Goal: Find contact information: Find contact information

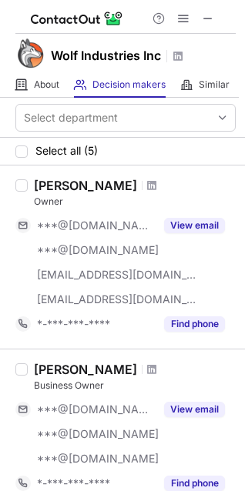
click at [142, 186] on div at bounding box center [152, 185] width 21 height 9
click at [147, 186] on span at bounding box center [151, 185] width 9 height 12
click at [147, 369] on span at bounding box center [151, 369] width 9 height 12
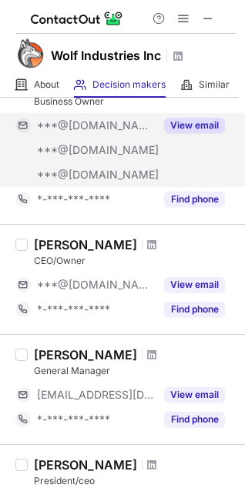
scroll to position [308, 0]
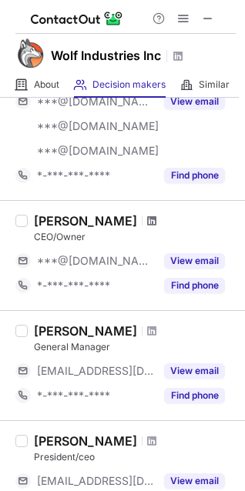
click at [147, 215] on span at bounding box center [151, 221] width 9 height 12
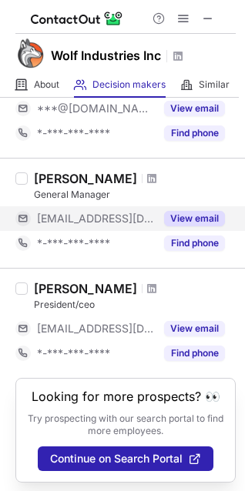
scroll to position [462, 0]
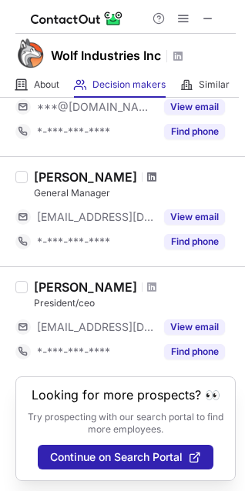
click at [147, 172] on span at bounding box center [151, 177] width 9 height 12
click at [147, 286] on span at bounding box center [151, 287] width 9 height 12
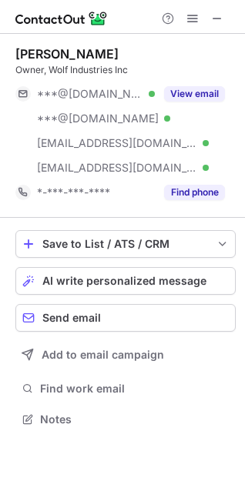
scroll to position [409, 245]
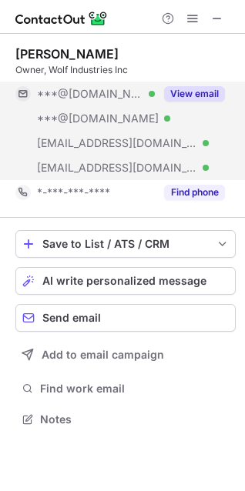
click at [205, 94] on button "View email" at bounding box center [194, 93] width 61 height 15
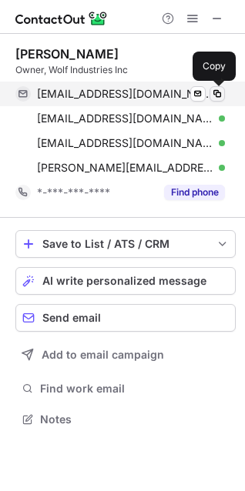
click at [215, 94] on span at bounding box center [217, 94] width 12 height 12
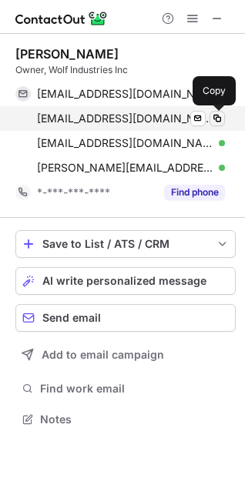
click at [219, 119] on span at bounding box center [217, 118] width 12 height 12
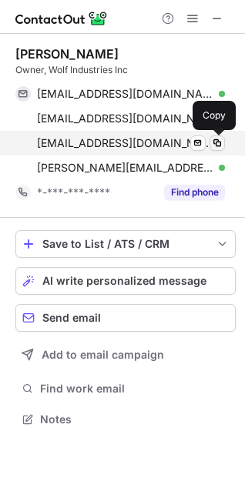
click at [219, 146] on span at bounding box center [217, 143] width 12 height 12
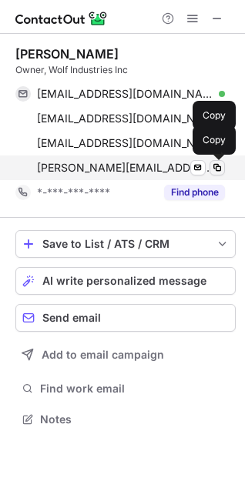
click at [221, 165] on span at bounding box center [217, 168] width 12 height 12
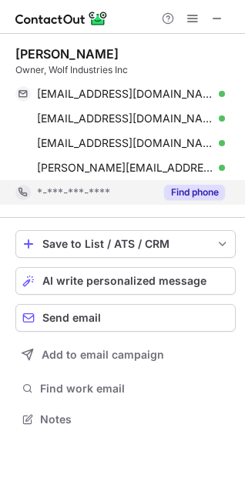
click at [182, 194] on button "Find phone" at bounding box center [194, 192] width 61 height 15
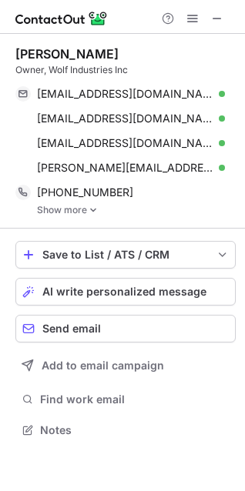
click at [91, 209] on img at bounding box center [93, 210] width 9 height 11
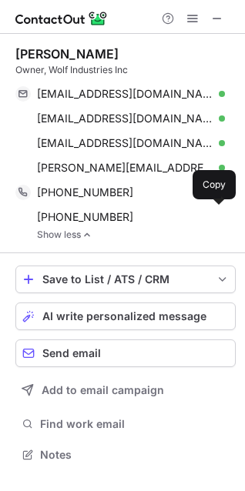
scroll to position [444, 245]
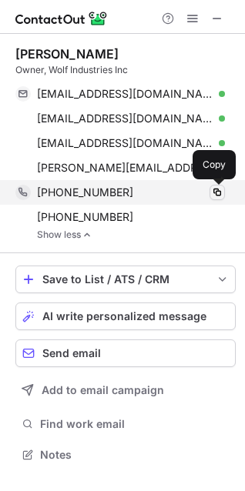
click at [216, 189] on span at bounding box center [217, 192] width 12 height 12
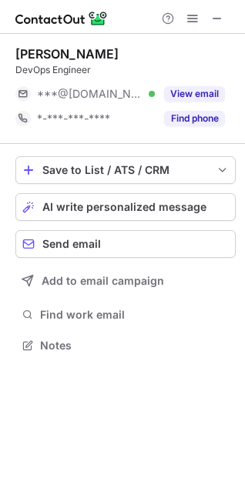
scroll to position [335, 245]
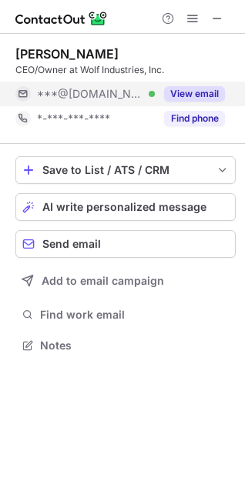
click at [198, 92] on button "View email" at bounding box center [194, 93] width 61 height 15
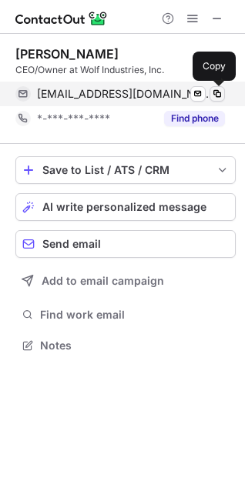
click at [222, 92] on span at bounding box center [217, 94] width 12 height 12
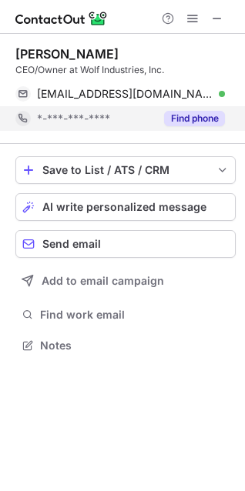
click at [214, 119] on button "Find phone" at bounding box center [194, 118] width 61 height 15
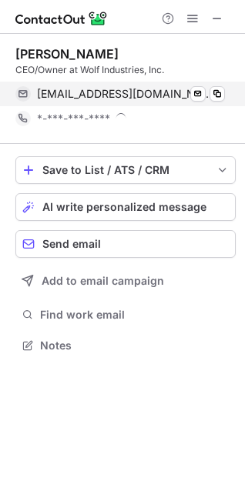
scroll to position [346, 245]
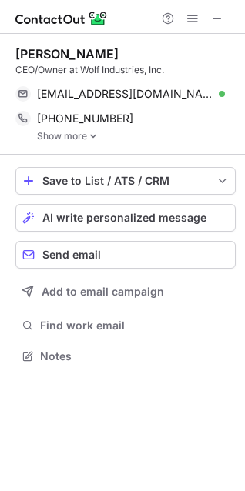
click at [78, 139] on link "Show more" at bounding box center [136, 136] width 199 height 11
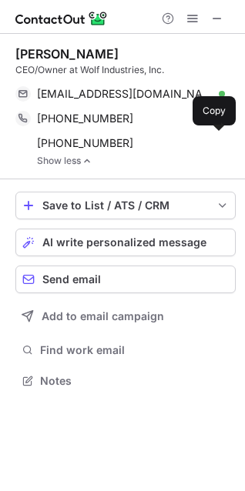
scroll to position [370, 245]
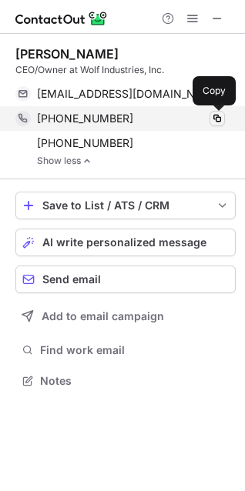
click at [219, 119] on span at bounding box center [217, 118] width 12 height 12
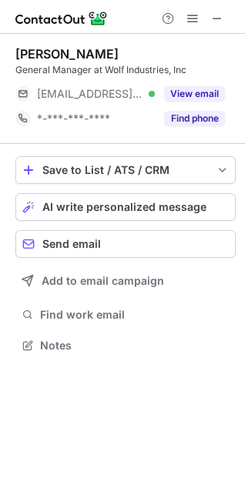
scroll to position [335, 245]
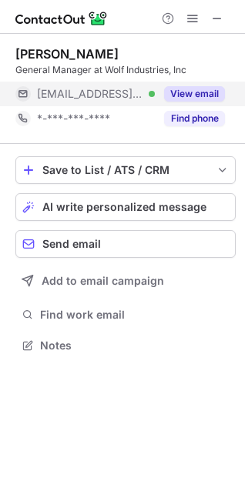
click at [186, 96] on button "View email" at bounding box center [194, 93] width 61 height 15
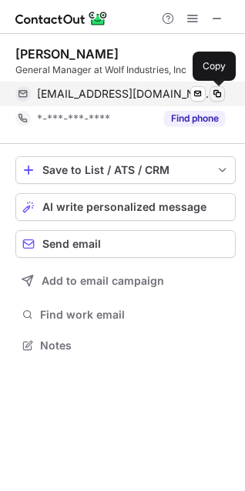
click at [221, 94] on span at bounding box center [217, 94] width 12 height 12
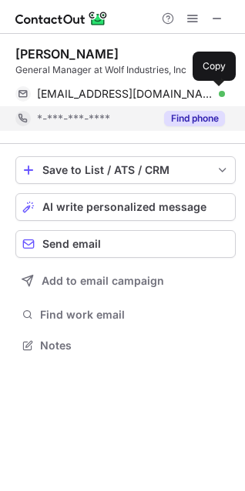
click at [195, 122] on button "Find phone" at bounding box center [194, 118] width 61 height 15
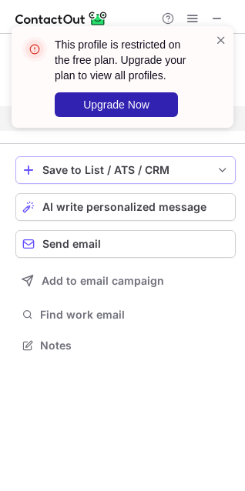
scroll to position [310, 245]
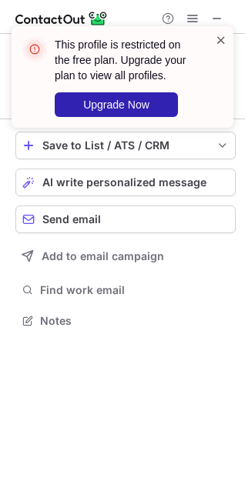
click at [219, 45] on span at bounding box center [221, 39] width 12 height 15
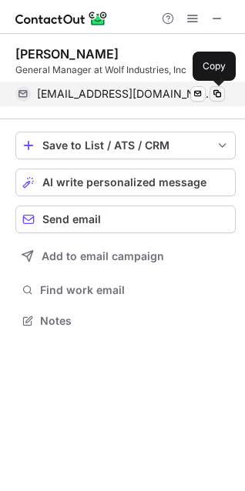
click at [224, 96] on button at bounding box center [216, 93] width 15 height 15
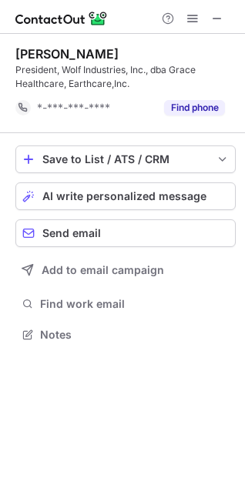
scroll to position [324, 245]
